Goal: Transaction & Acquisition: Purchase product/service

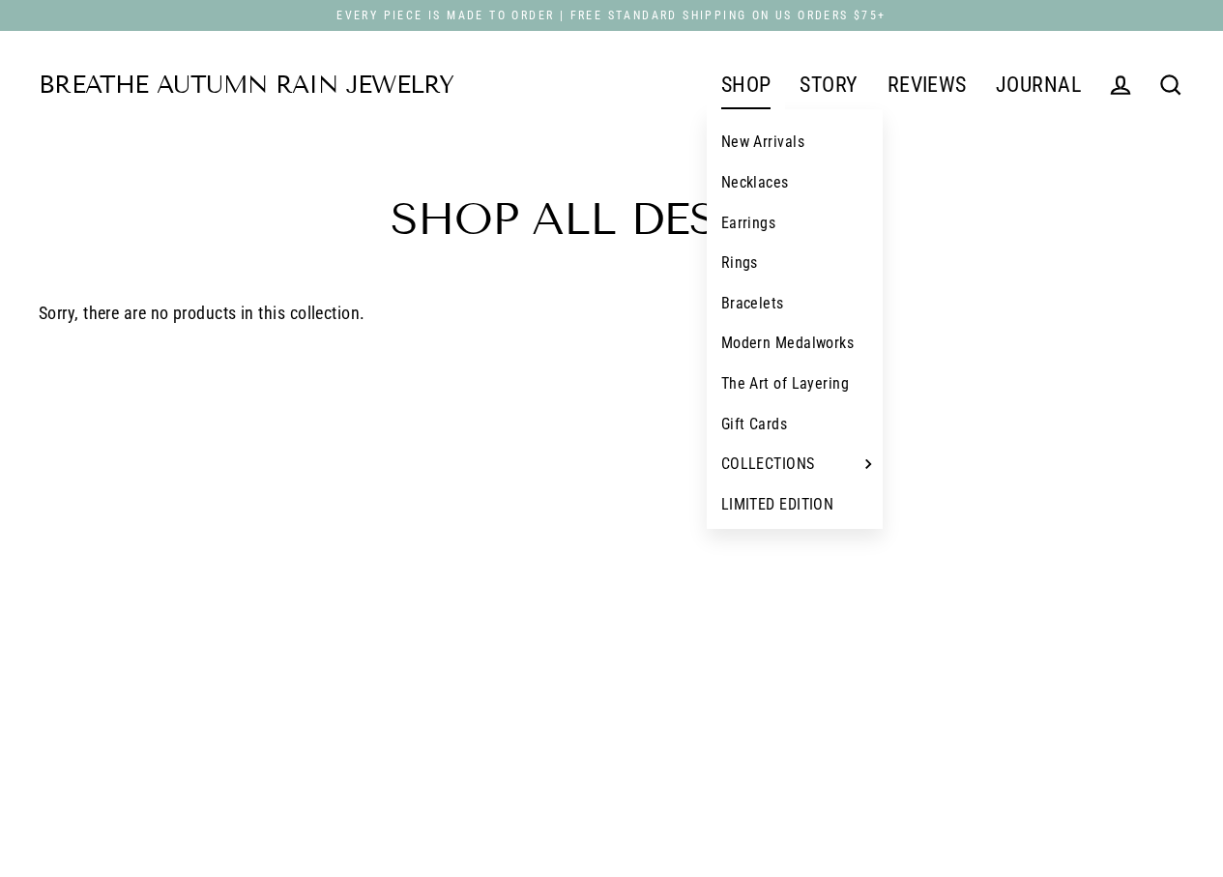
click at [767, 149] on link "New Arrivals" at bounding box center [795, 142] width 177 height 41
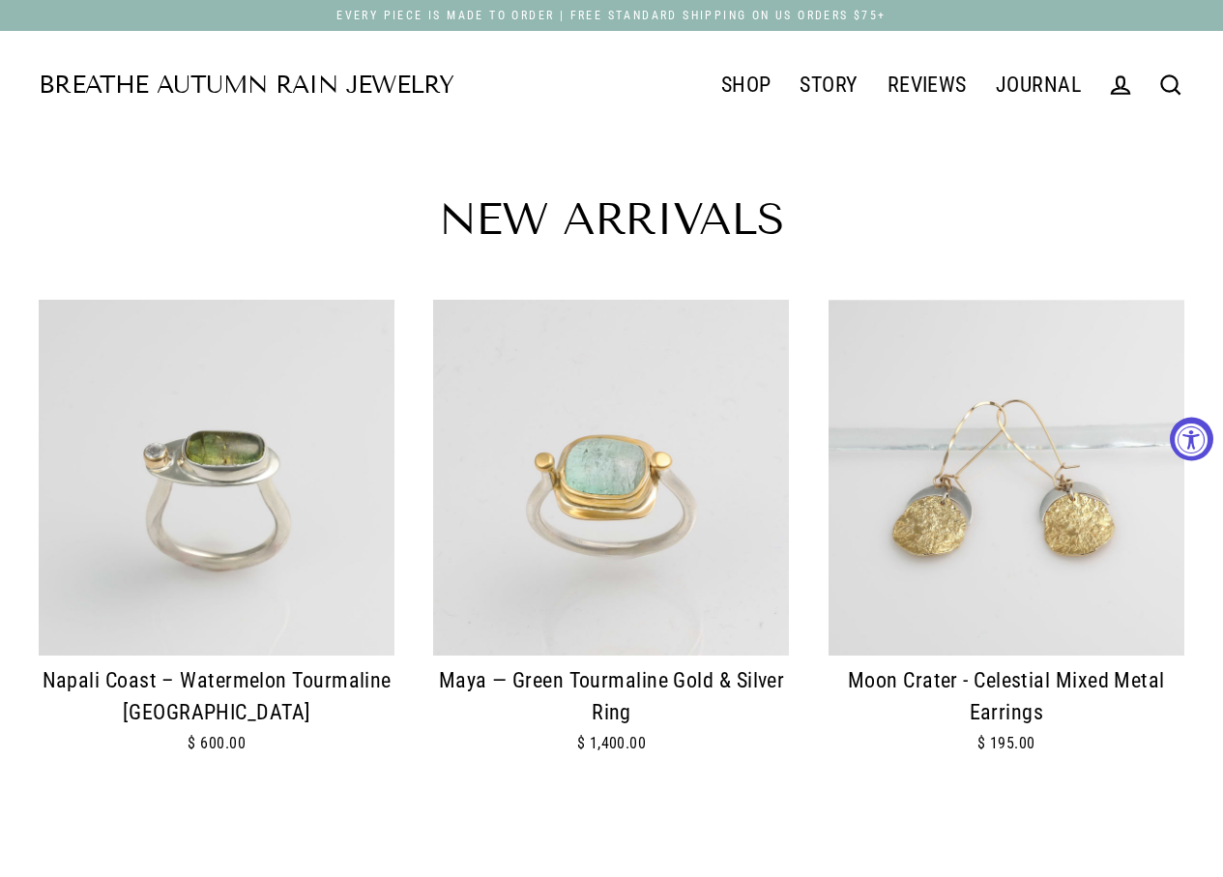
click at [695, 554] on img at bounding box center [611, 478] width 356 height 356
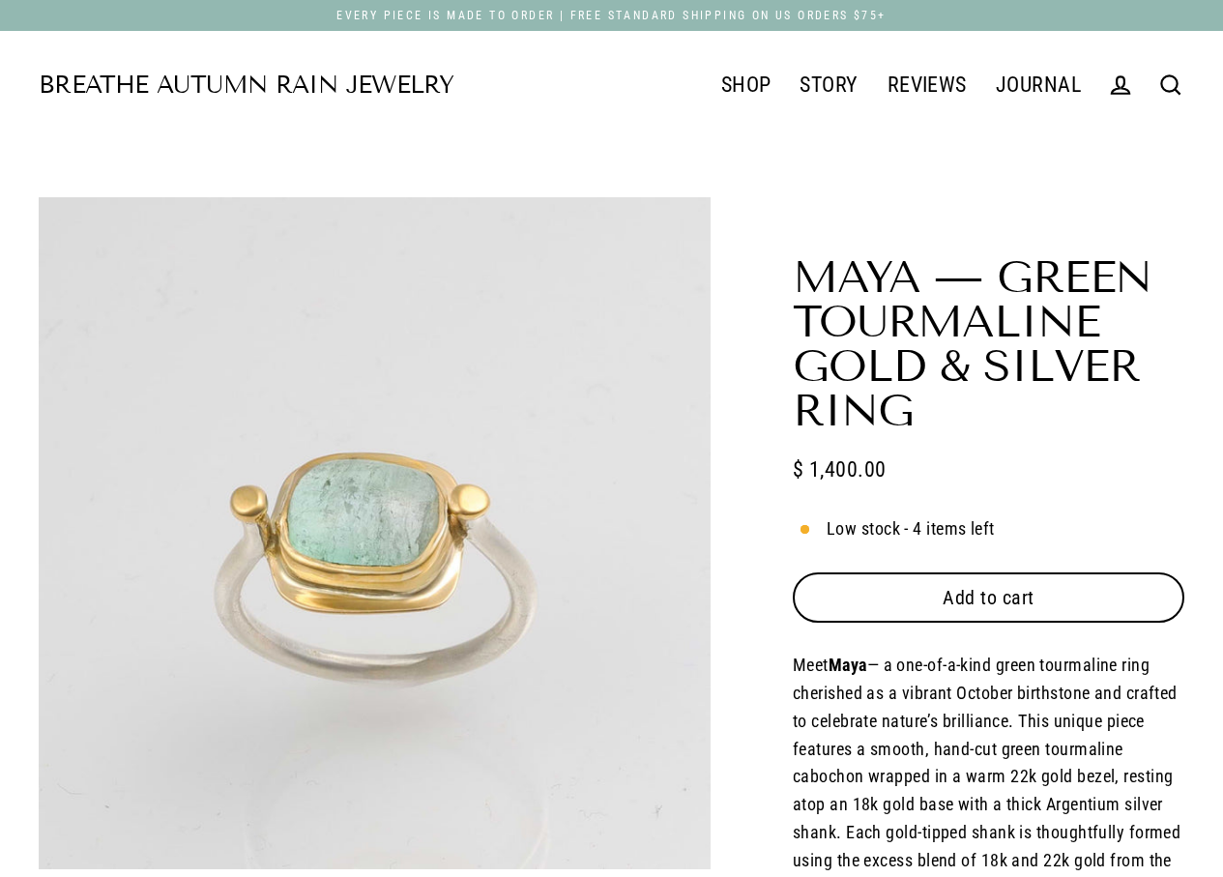
click at [1007, 609] on button "Add to cart" at bounding box center [989, 598] width 392 height 50
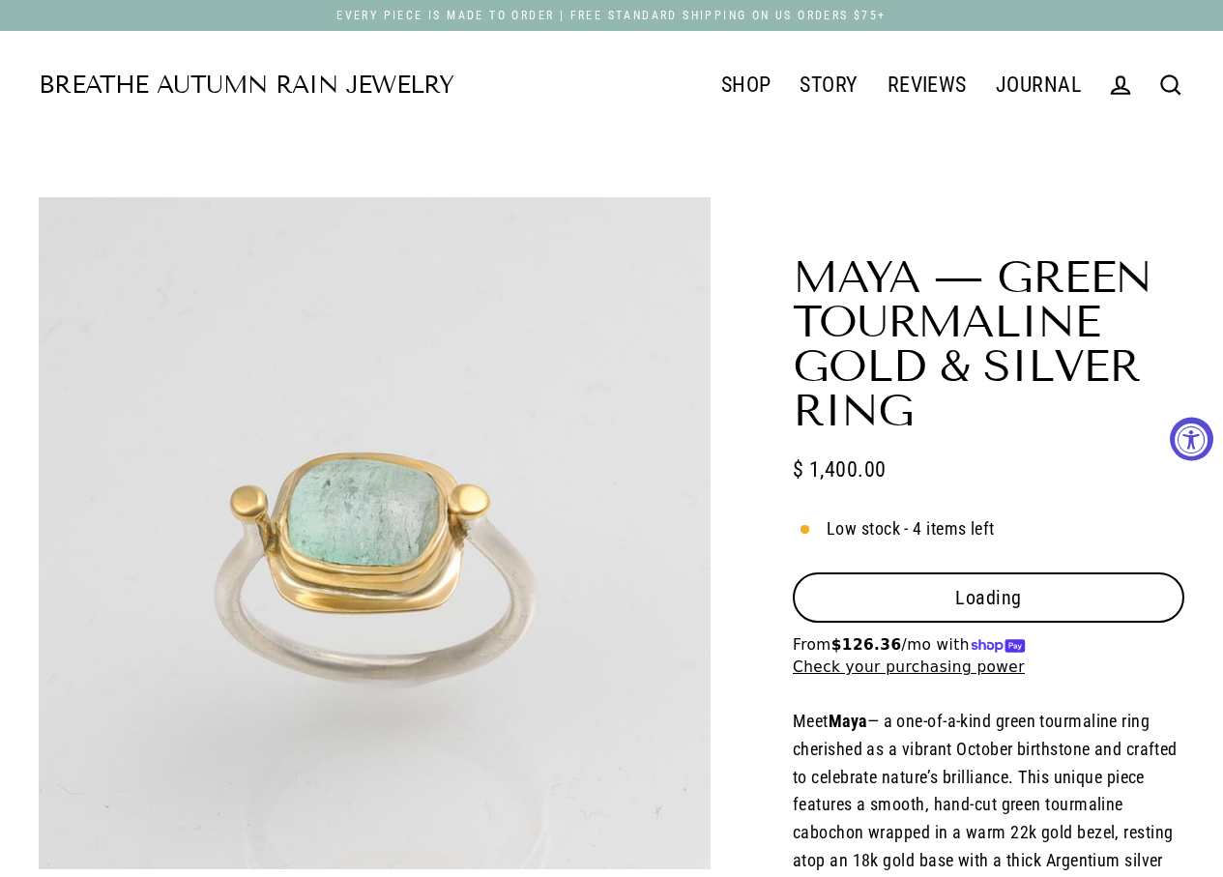
select select "3"
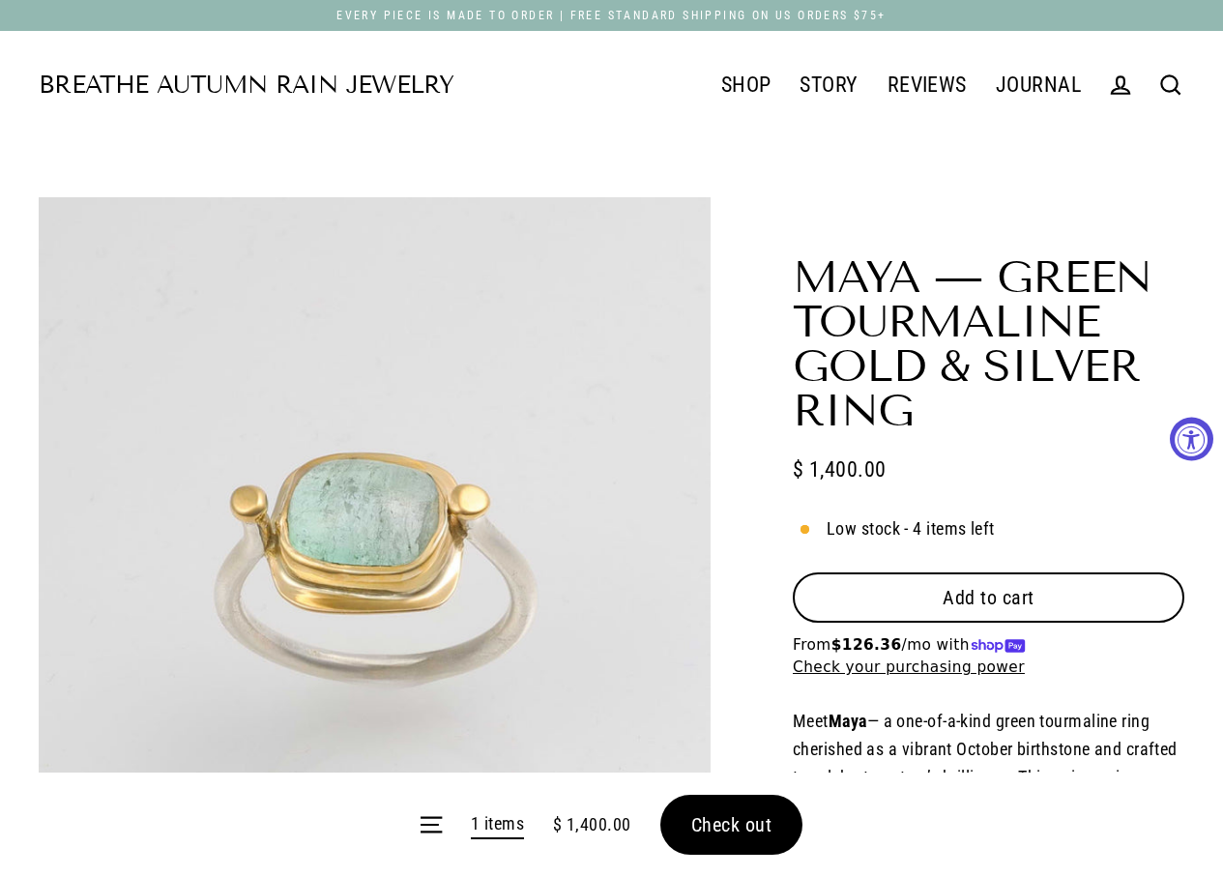
click at [747, 814] on form "Menu 1 items $ 1,400.00 Check out" at bounding box center [611, 825] width 1223 height 104
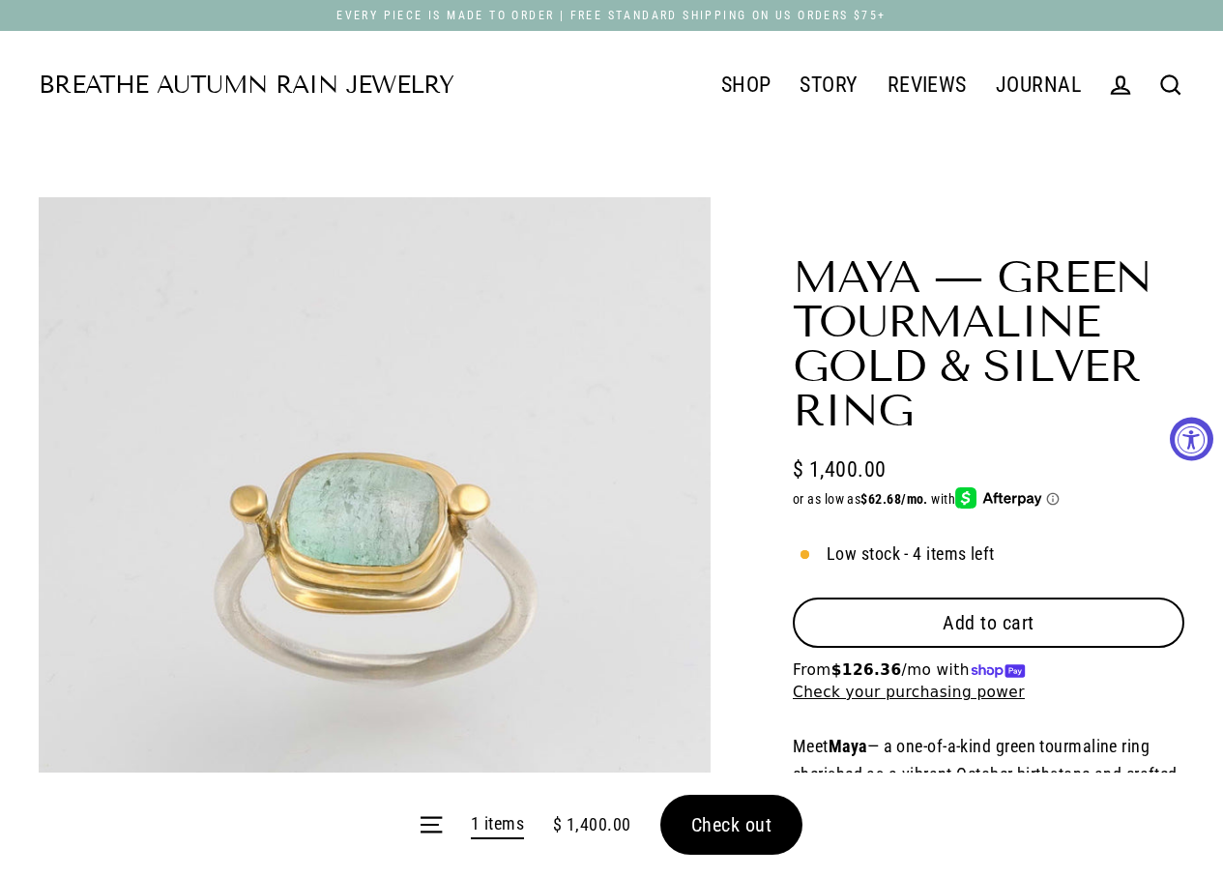
click at [743, 825] on form "Menu 1 items $ 1,400.00 Check out" at bounding box center [611, 825] width 1223 height 104
click at [769, 840] on form "Menu 1 items $ 1,400.00 Check out" at bounding box center [611, 825] width 1223 height 104
click at [746, 810] on form "Menu 1 items $ 1,400.00 Check out" at bounding box center [611, 825] width 1223 height 104
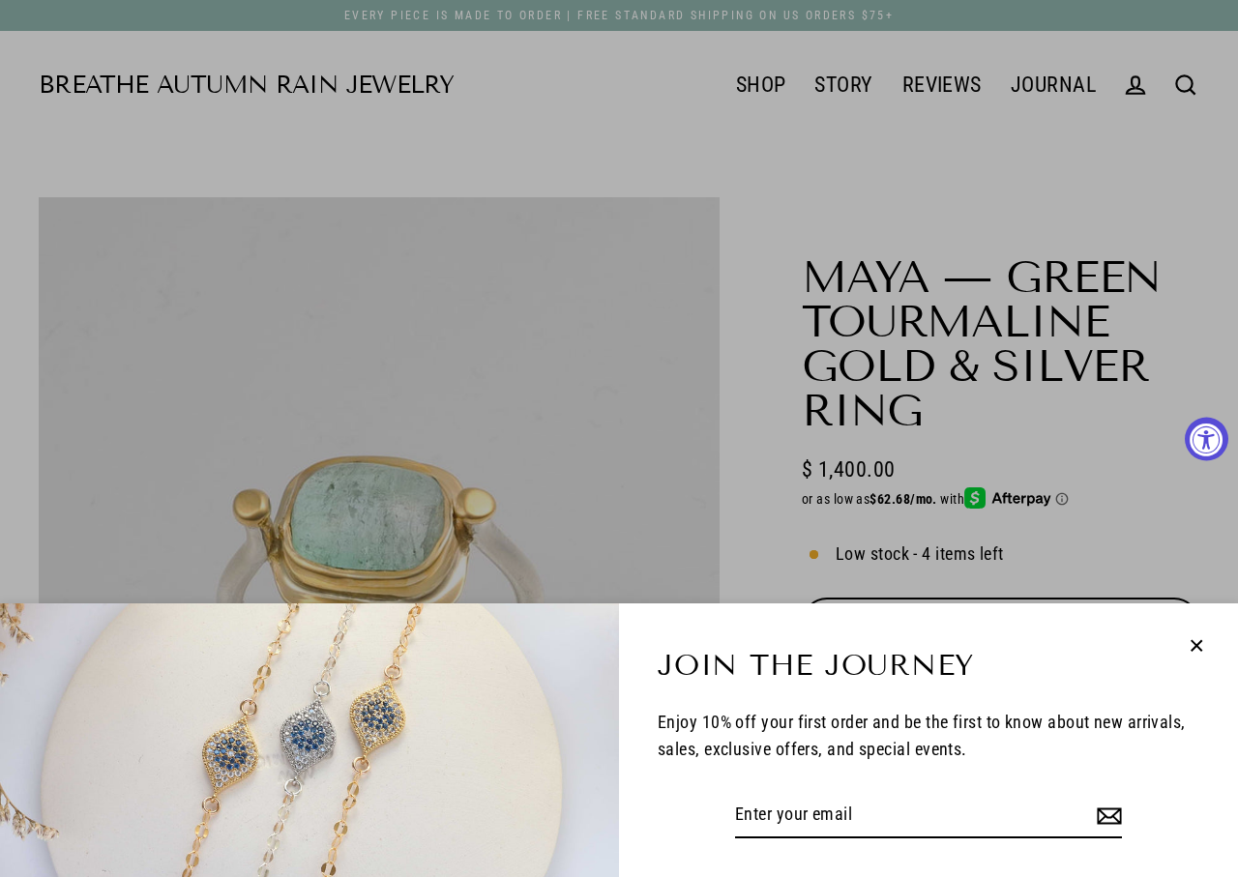
click at [1200, 646] on icon "button" at bounding box center [1196, 645] width 25 height 25
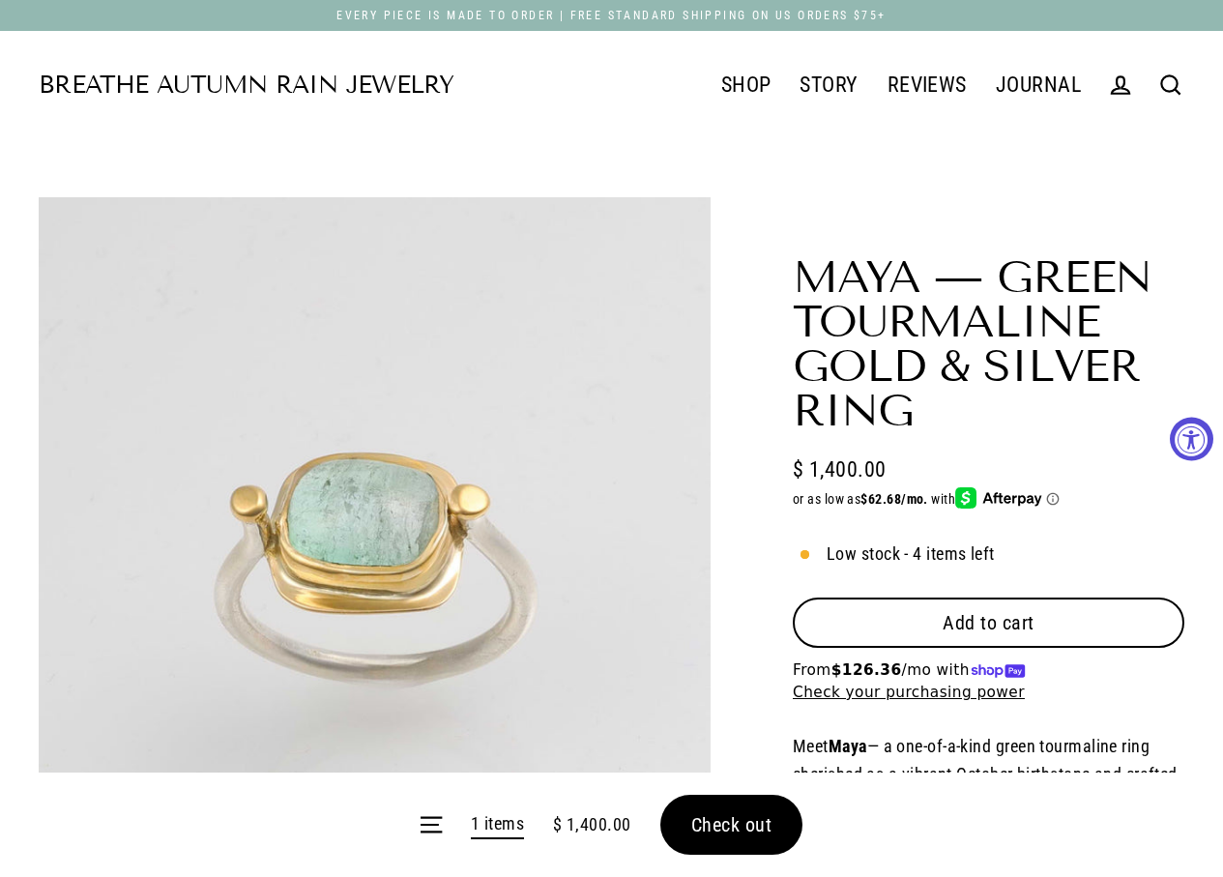
click at [716, 822] on span "Check out" at bounding box center [731, 824] width 81 height 23
